Goal: Navigation & Orientation: Find specific page/section

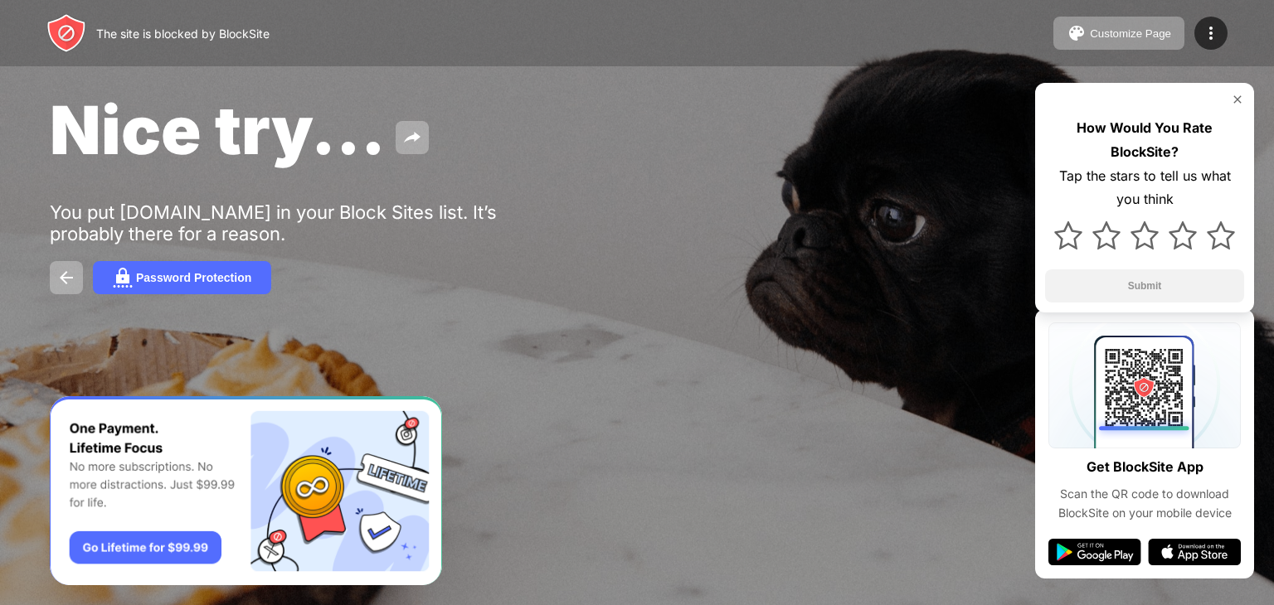
click at [797, 280] on div "Password Protection" at bounding box center [637, 277] width 1174 height 33
